Goal: Find specific page/section: Find specific page/section

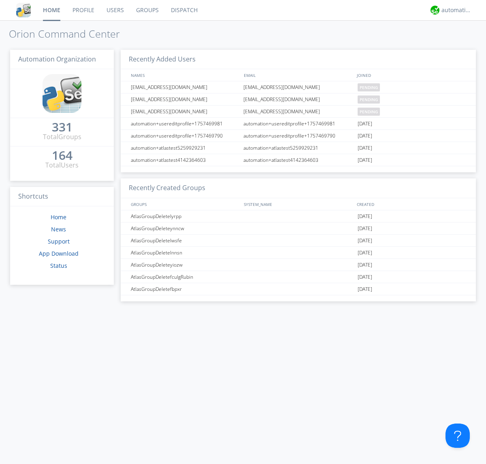
click at [183, 10] on link "Dispatch" at bounding box center [184, 10] width 39 height 20
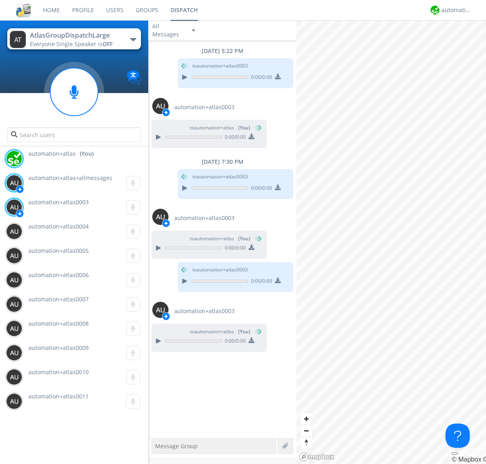
click at [133, 39] on div "button" at bounding box center [133, 39] width 6 height 3
click at [0, 0] on span "AtlasGroupDispatch" at bounding box center [0, 0] width 0 height 0
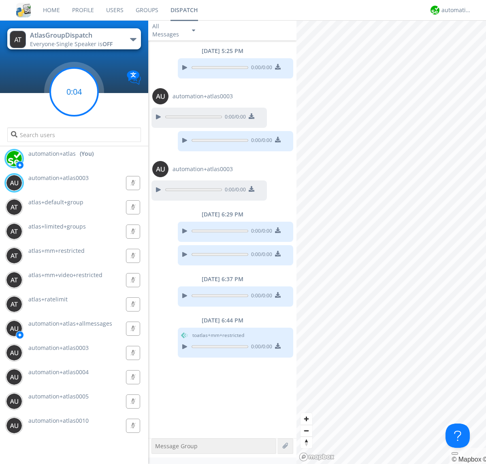
click at [74, 92] on g at bounding box center [74, 92] width 48 height 48
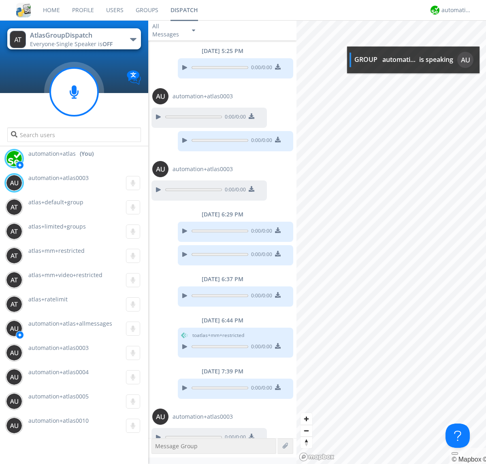
scroll to position [13, 0]
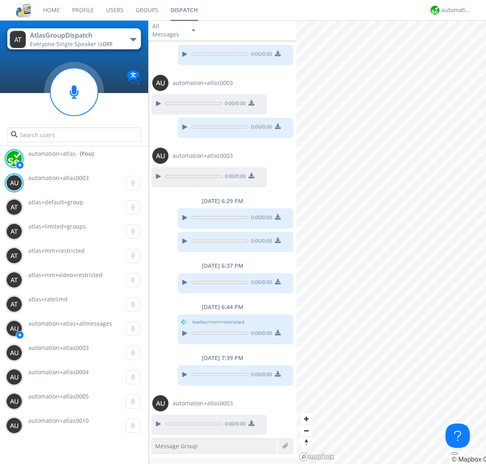
click at [133, 39] on div "button" at bounding box center [133, 39] width 6 height 3
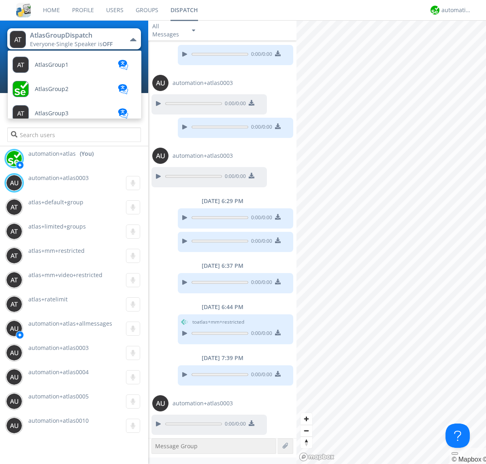
click at [63, 329] on span "AtlasGroupDispatch2" at bounding box center [63, 332] width 57 height 6
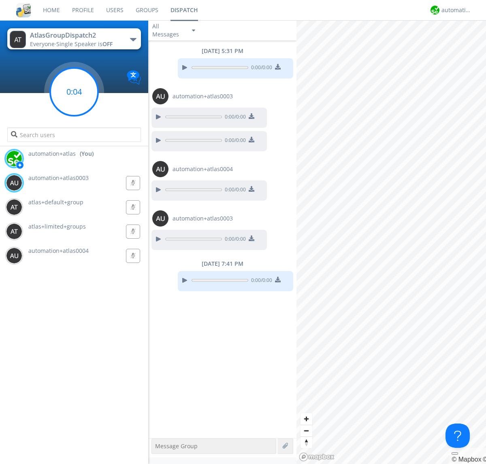
click at [74, 92] on g at bounding box center [74, 92] width 48 height 48
